Goal: Task Accomplishment & Management: Manage account settings

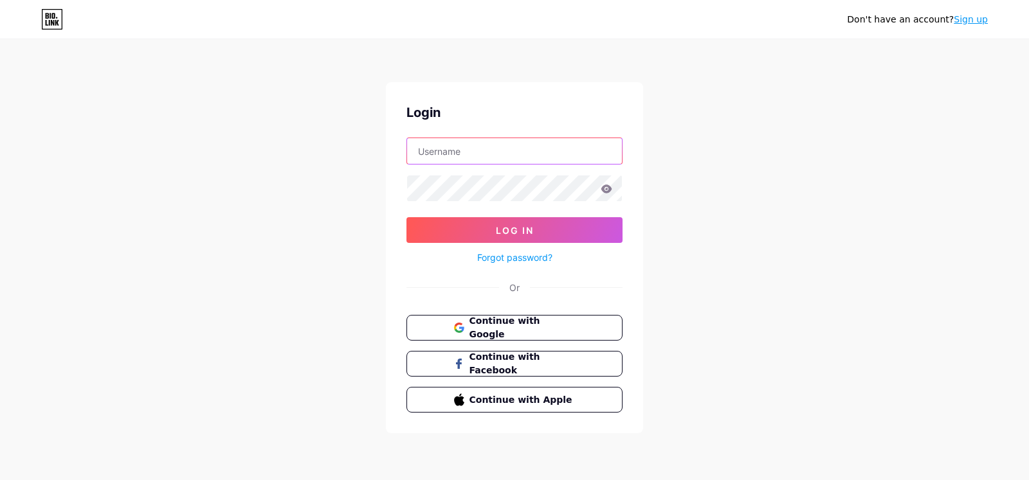
click at [530, 156] on input "text" at bounding box center [514, 151] width 215 height 26
click at [486, 334] on button "Continue with Google" at bounding box center [513, 328] width 219 height 26
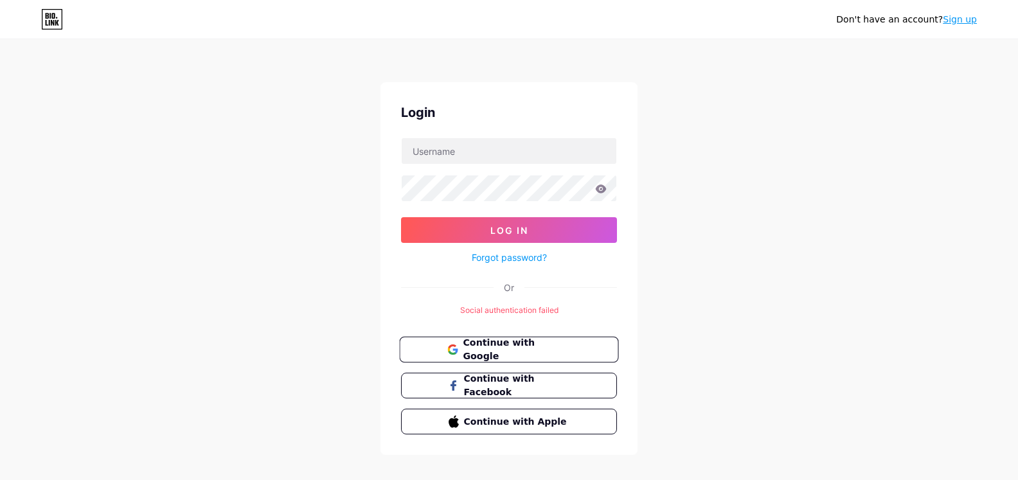
click at [536, 346] on span "Continue with Google" at bounding box center [516, 350] width 107 height 28
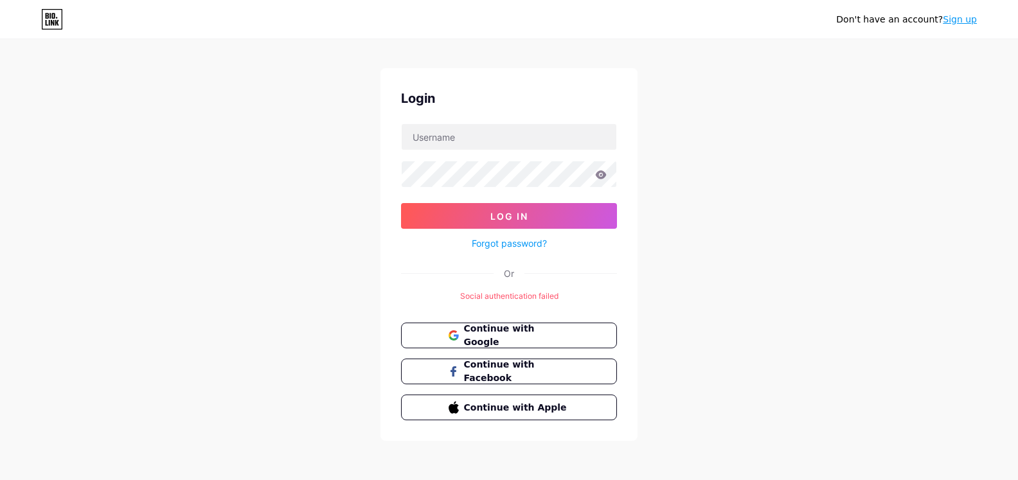
scroll to position [15, 0]
click at [549, 333] on span "Continue with Google" at bounding box center [516, 335] width 107 height 28
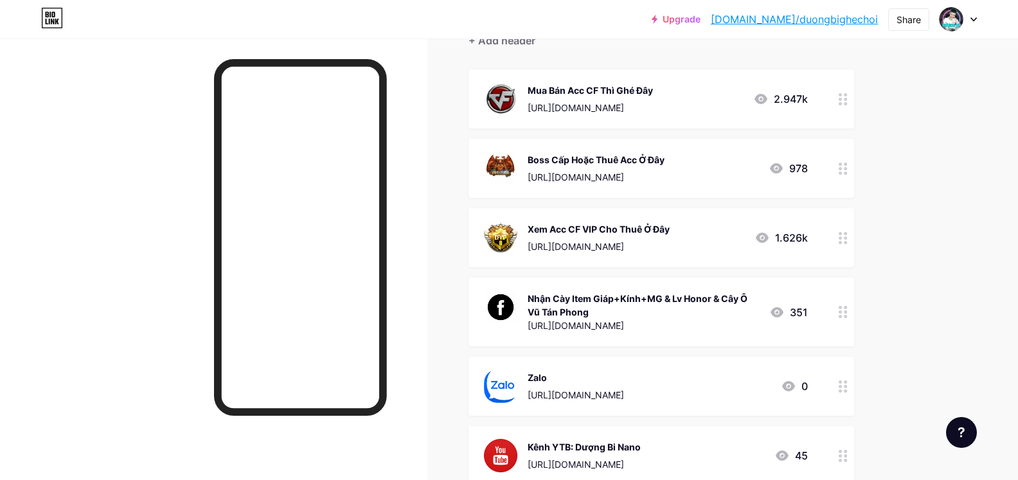
scroll to position [193, 0]
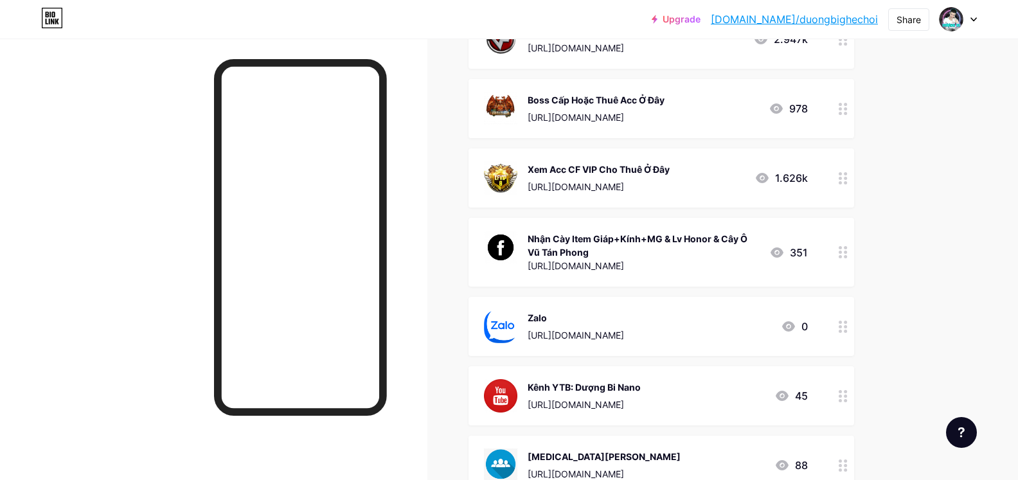
click at [849, 260] on div at bounding box center [844, 252] width 22 height 69
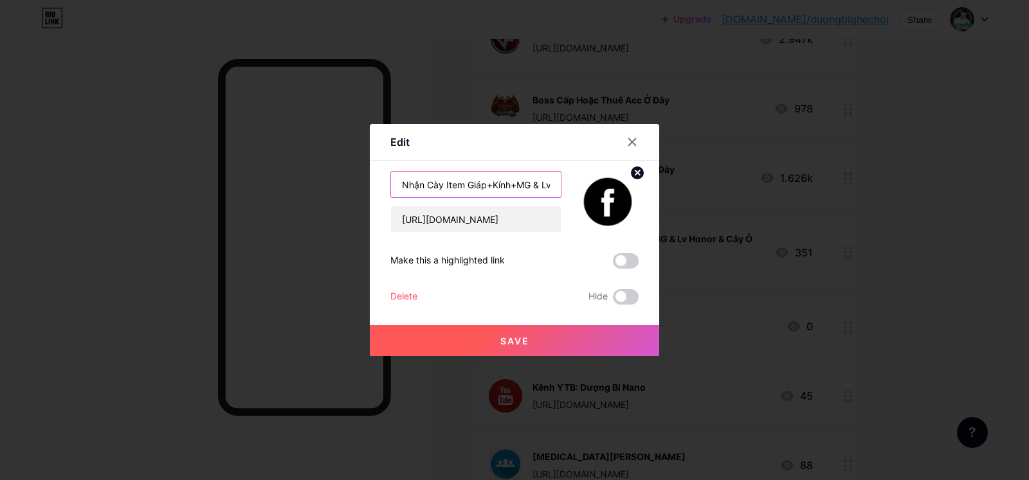
click at [473, 181] on input "Nhận Cày Item Giáp+Kính+MG & Lv Honor & Cây Ô Vũ Tán Phong" at bounding box center [476, 185] width 170 height 26
type input "Cày Item - Điểm Honnor - Đồ AI"
click at [523, 336] on span "Save" at bounding box center [514, 341] width 29 height 11
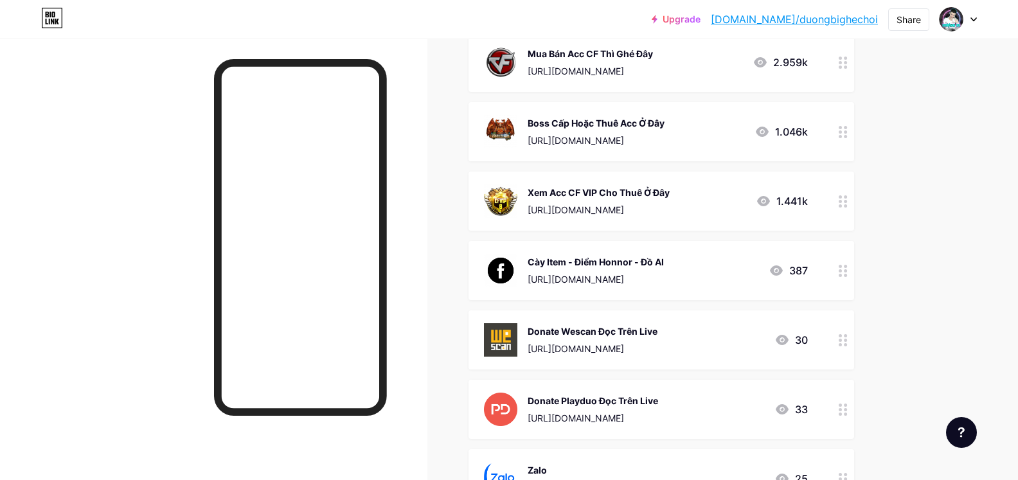
scroll to position [165, 0]
